Goal: Transaction & Acquisition: Obtain resource

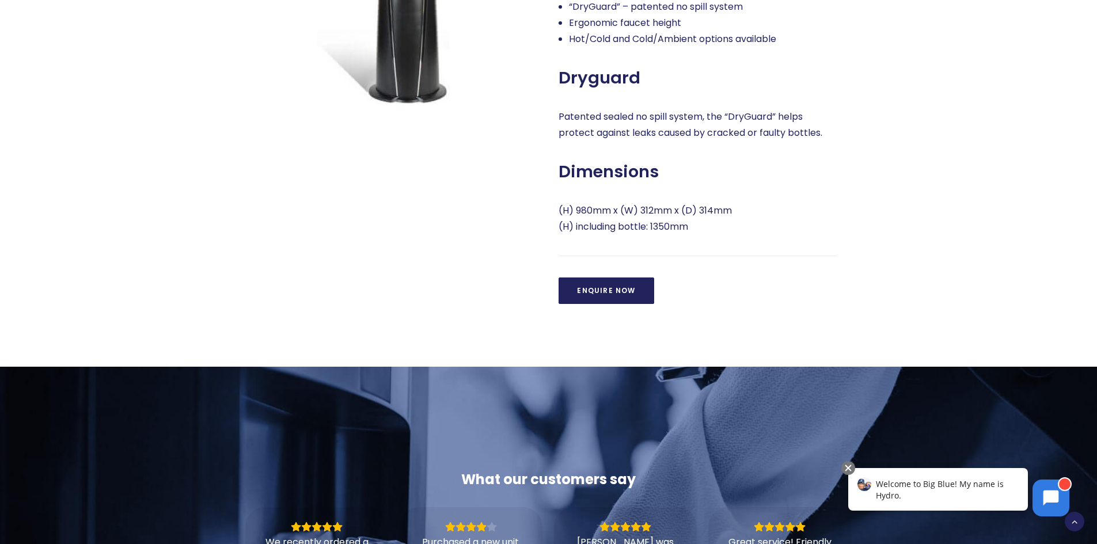
scroll to position [807, 0]
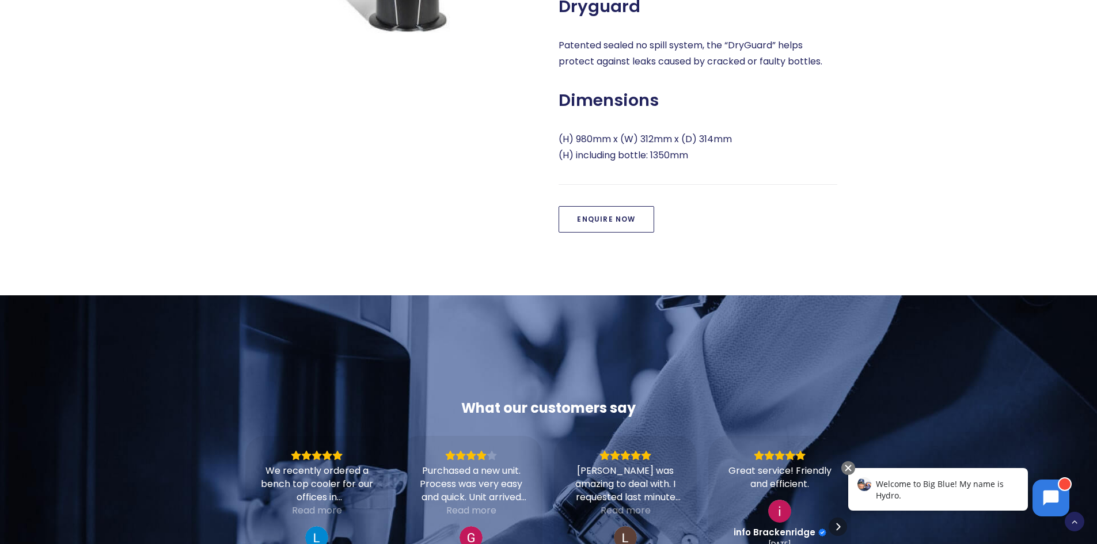
click at [627, 233] on link "Enquire Now" at bounding box center [606, 219] width 95 height 26
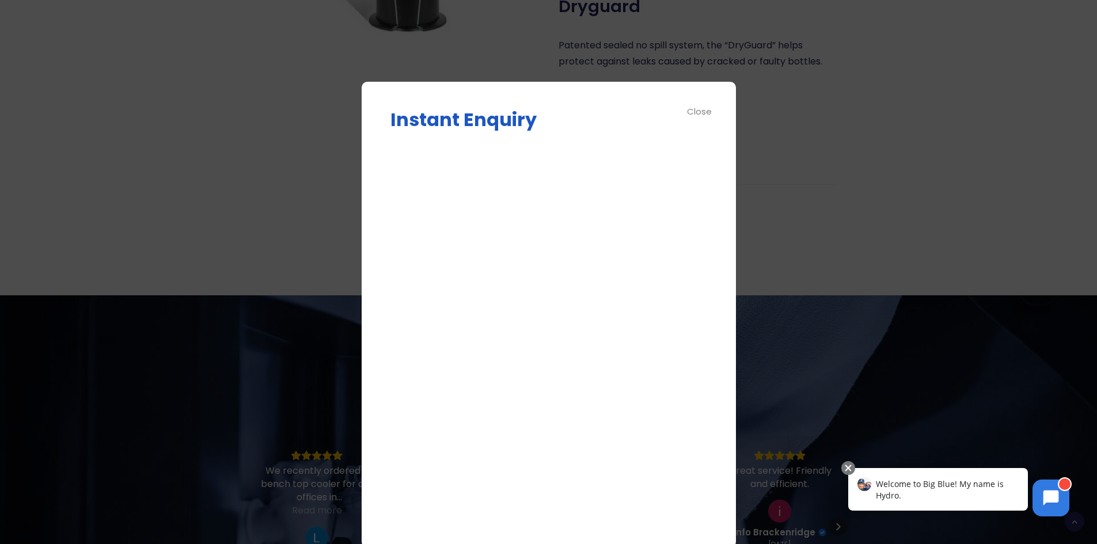
scroll to position [36, 0]
drag, startPoint x: 646, startPoint y: 97, endPoint x: 635, endPoint y: 112, distance: 18.2
click at [635, 116] on div "Instant Enquiry Enquire Now Δ Close" at bounding box center [549, 315] width 374 height 466
click at [691, 111] on div "Close" at bounding box center [700, 111] width 26 height 13
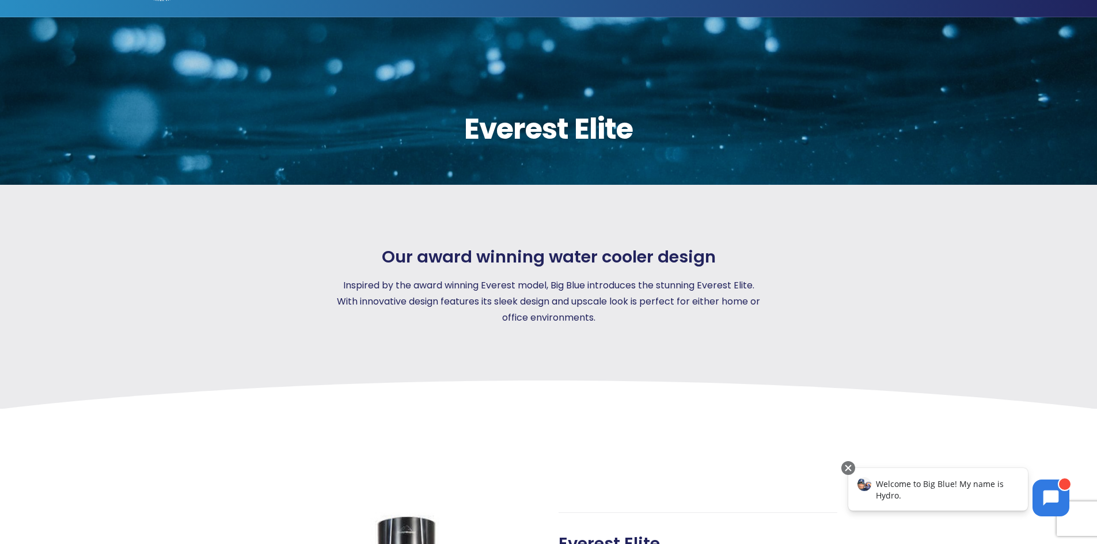
scroll to position [0, 0]
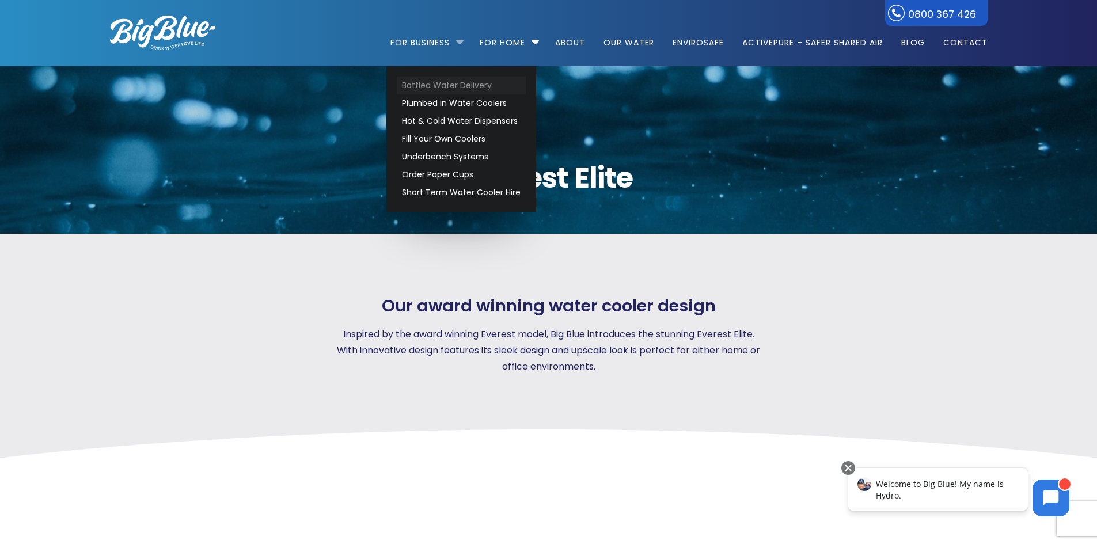
click at [433, 81] on link "Bottled Water Delivery" at bounding box center [461, 86] width 129 height 18
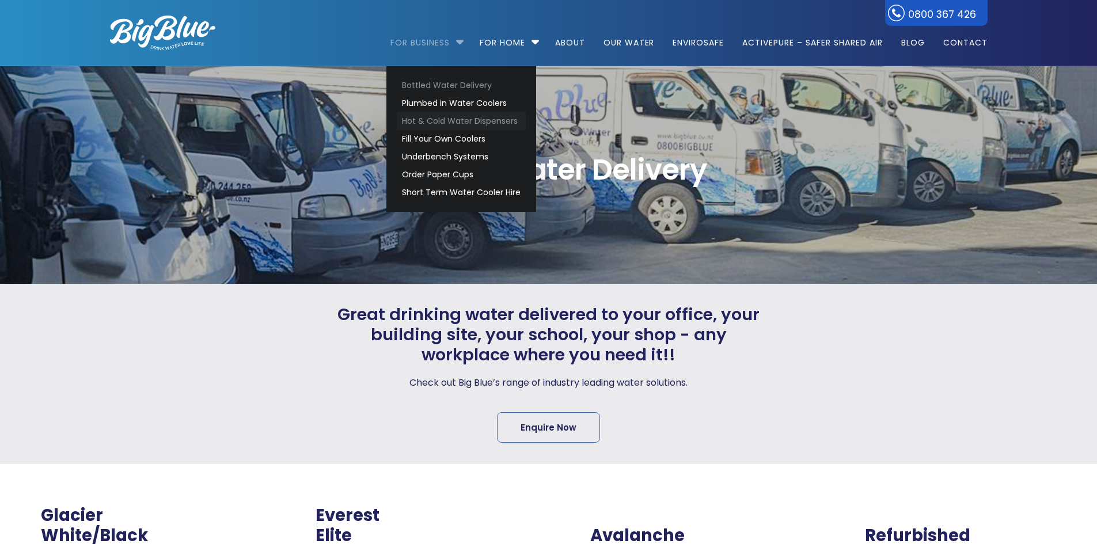
click at [459, 123] on div "Bottled Water Delivery" at bounding box center [548, 175] width 919 height 218
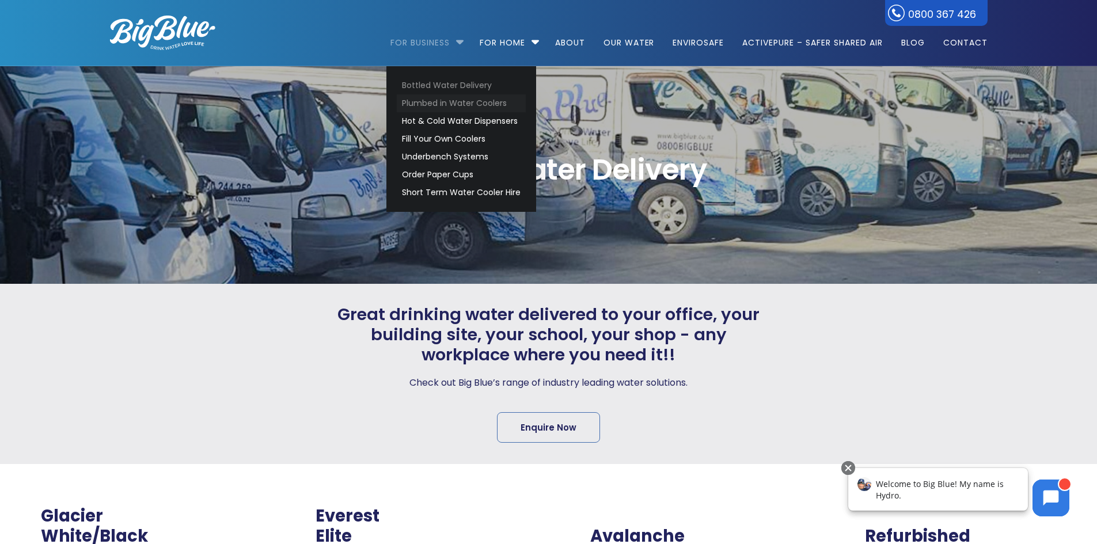
click at [445, 101] on link "Plumbed in Water Coolers" at bounding box center [461, 103] width 129 height 18
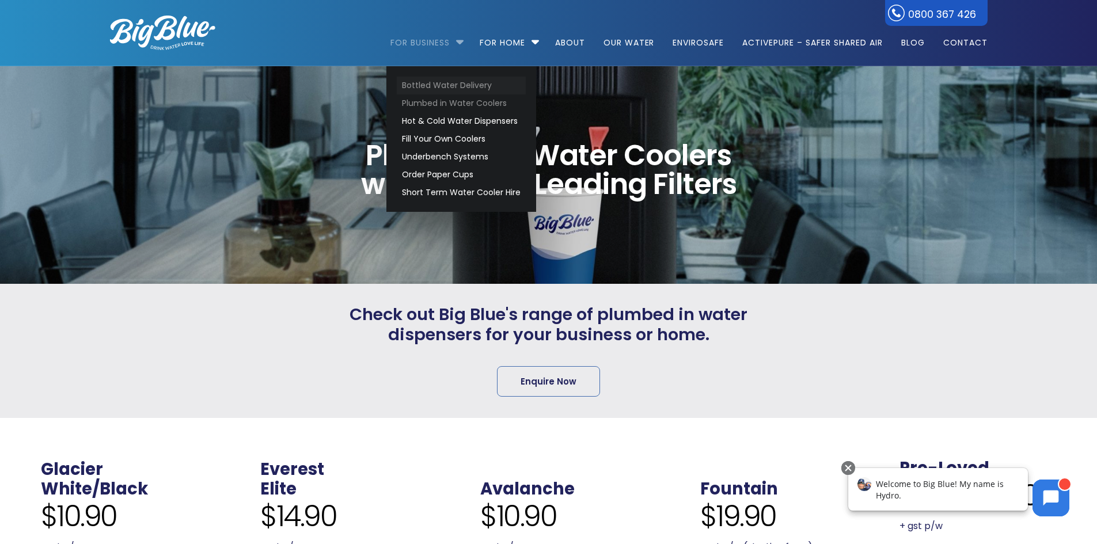
click at [435, 88] on link "Bottled Water Delivery" at bounding box center [461, 86] width 129 height 18
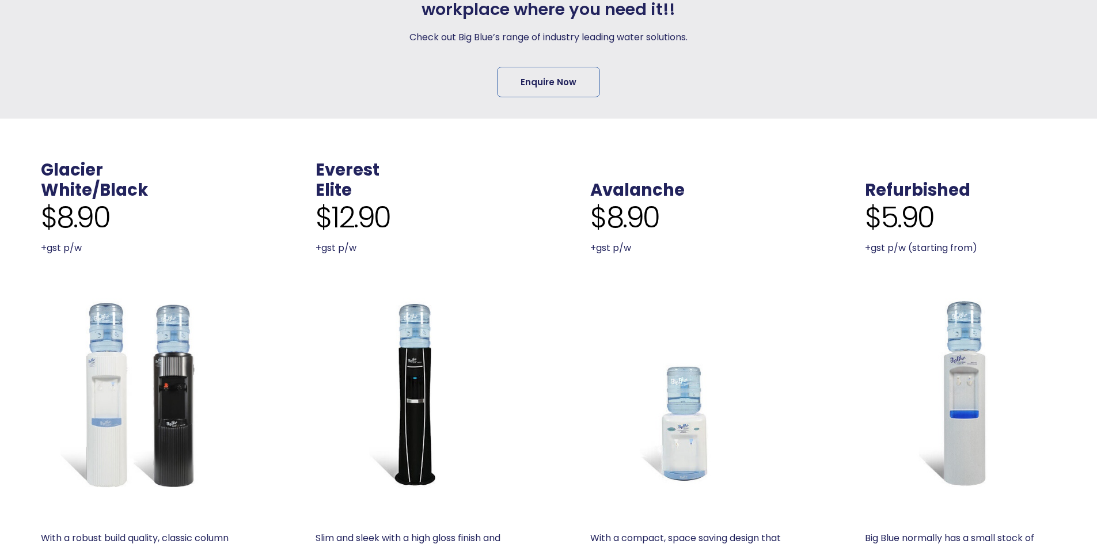
scroll to position [518, 0]
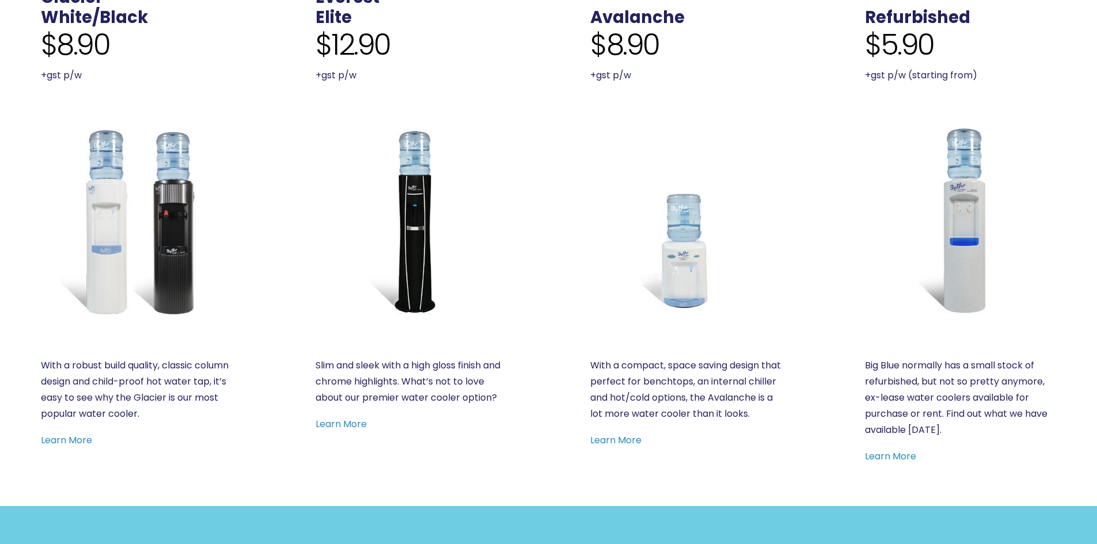
click at [419, 219] on img at bounding box center [411, 220] width 191 height 191
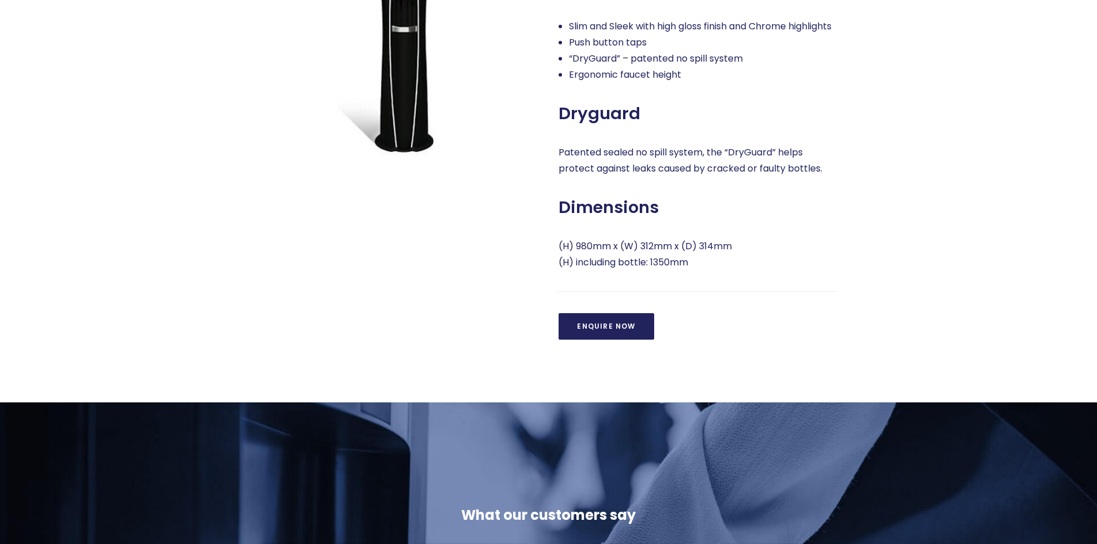
scroll to position [518, 0]
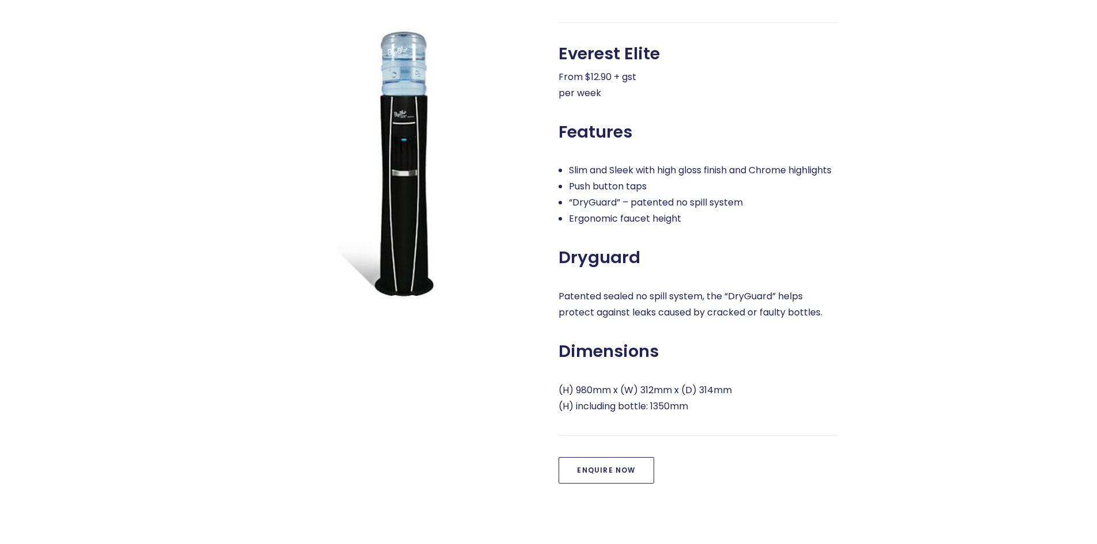
click at [635, 484] on link "Enquire Now" at bounding box center [606, 470] width 95 height 26
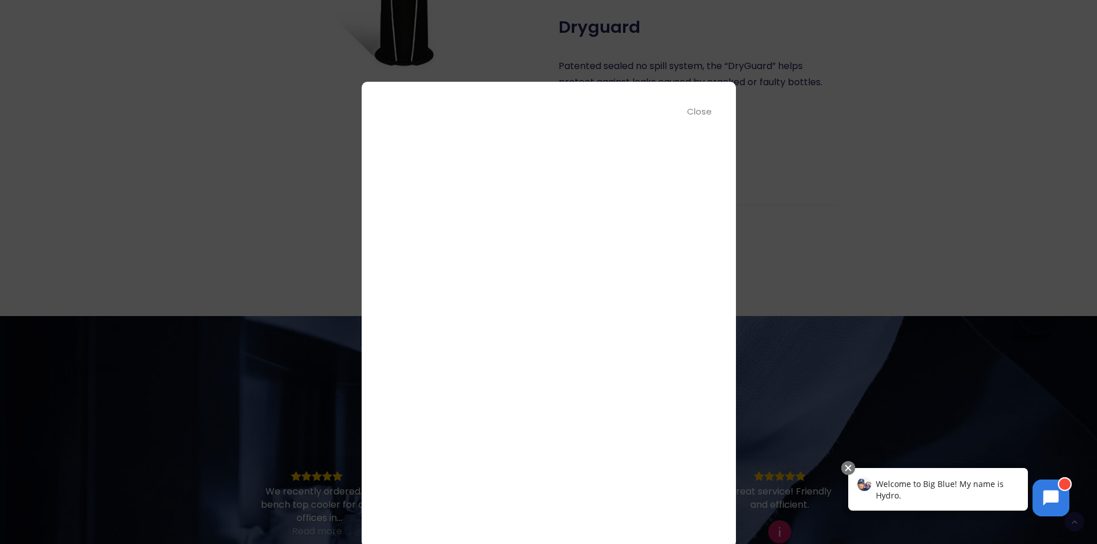
scroll to position [0, 0]
